Goal: Complete application form

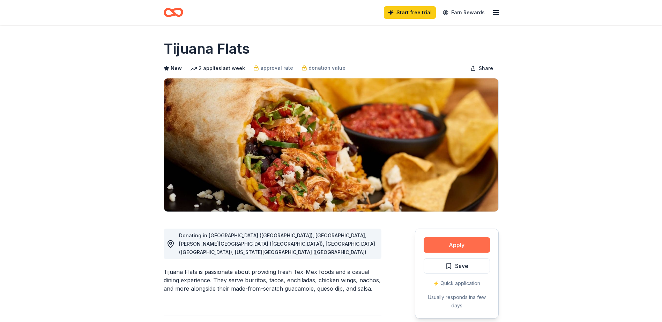
click at [455, 245] on button "Apply" at bounding box center [456, 245] width 66 height 15
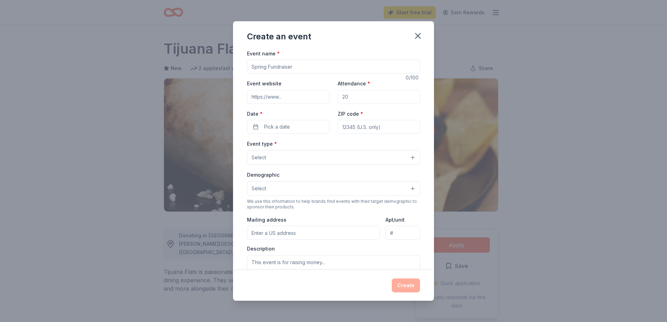
click at [276, 68] on input "Event name *" at bounding box center [333, 67] width 173 height 14
click at [272, 68] on input "Event name *" at bounding box center [333, 67] width 173 height 14
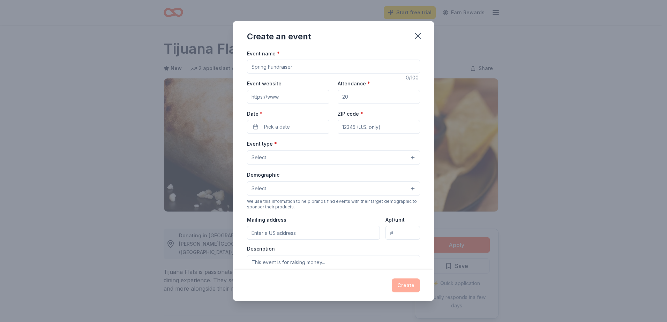
click at [486, 111] on div "Create an event Event name * 0 /100 Event website Attendance * Date * Pick a da…" at bounding box center [333, 161] width 667 height 322
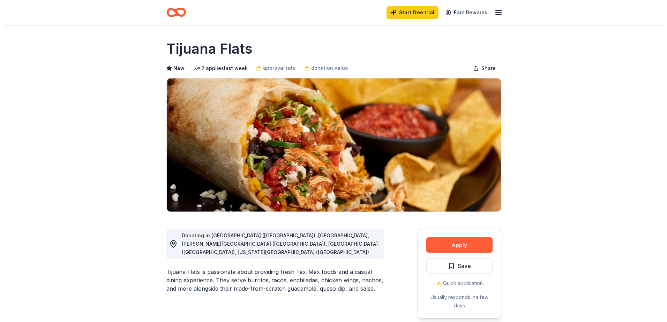
scroll to position [105, 0]
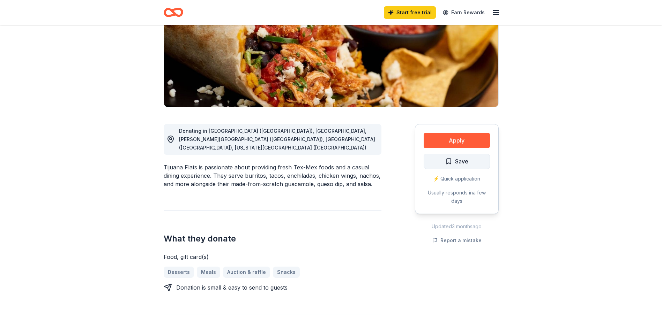
click at [457, 160] on span "Save" at bounding box center [461, 161] width 13 height 9
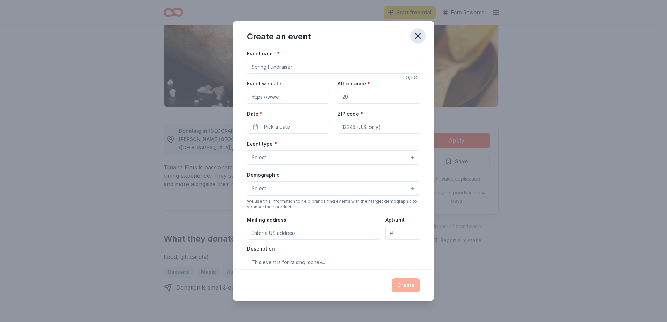
click at [414, 37] on icon "button" at bounding box center [418, 36] width 10 height 10
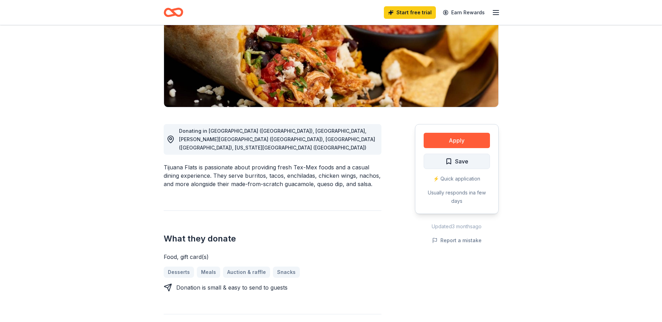
click at [447, 161] on span "Save" at bounding box center [456, 161] width 23 height 9
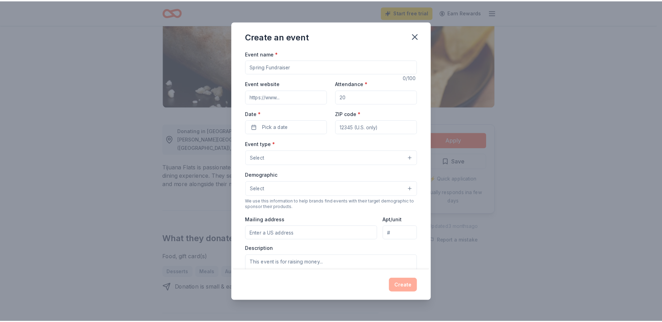
scroll to position [112, 0]
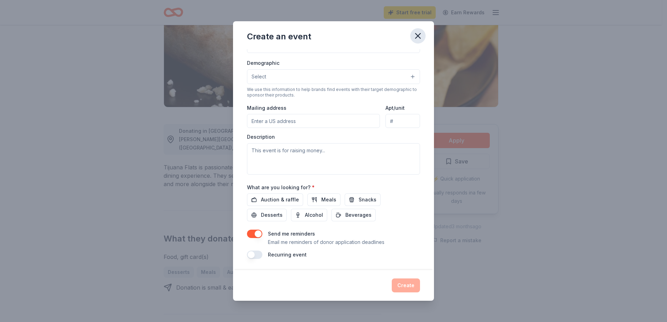
click at [417, 33] on icon "button" at bounding box center [418, 36] width 10 height 10
